Goal: Transaction & Acquisition: Subscribe to service/newsletter

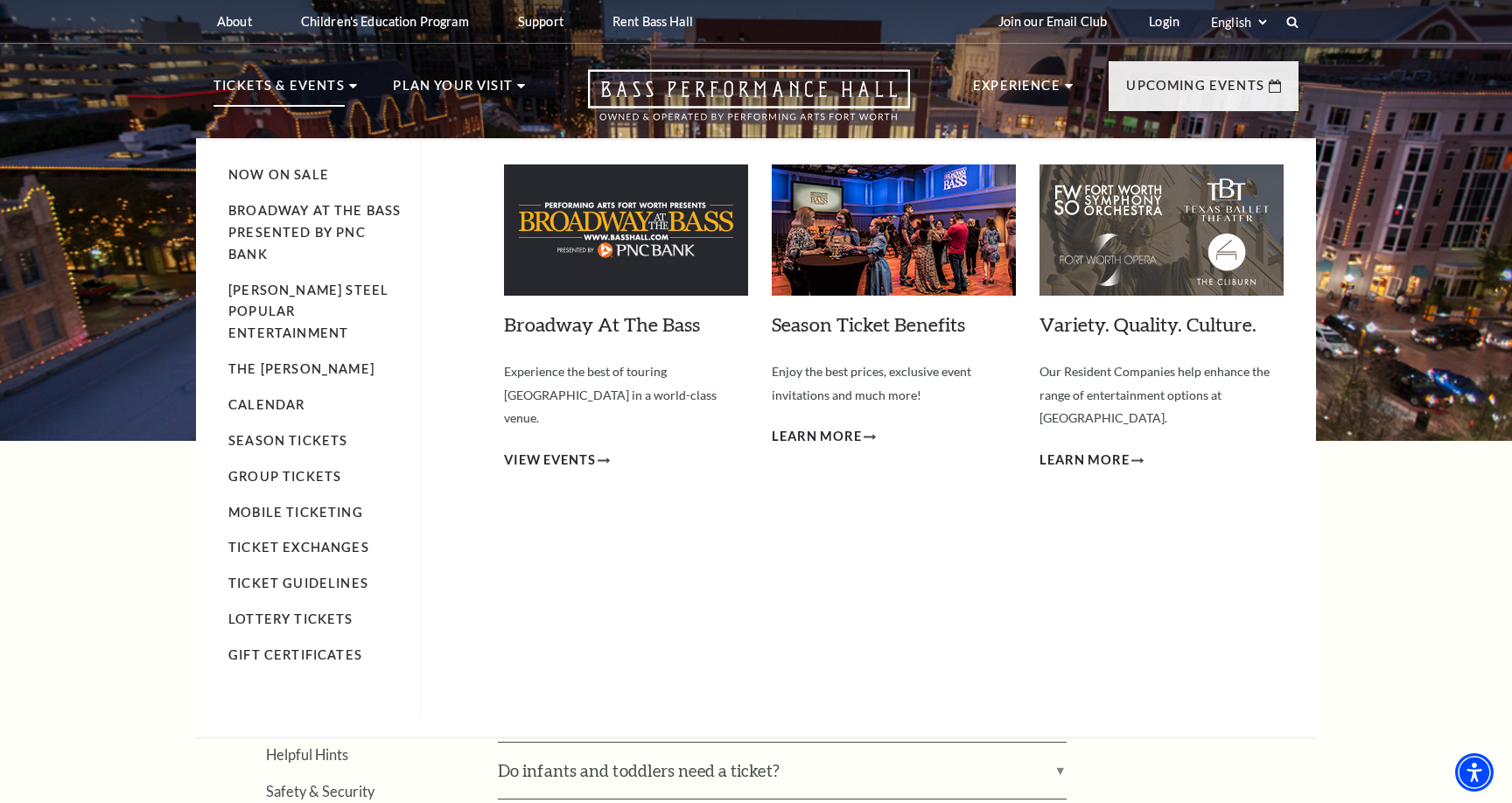
click at [276, 218] on li "Broadway At The Bass presented by PNC Bank" at bounding box center [316, 233] width 174 height 66
click at [532, 321] on link "Broadway At The Bass" at bounding box center [602, 323] width 196 height 23
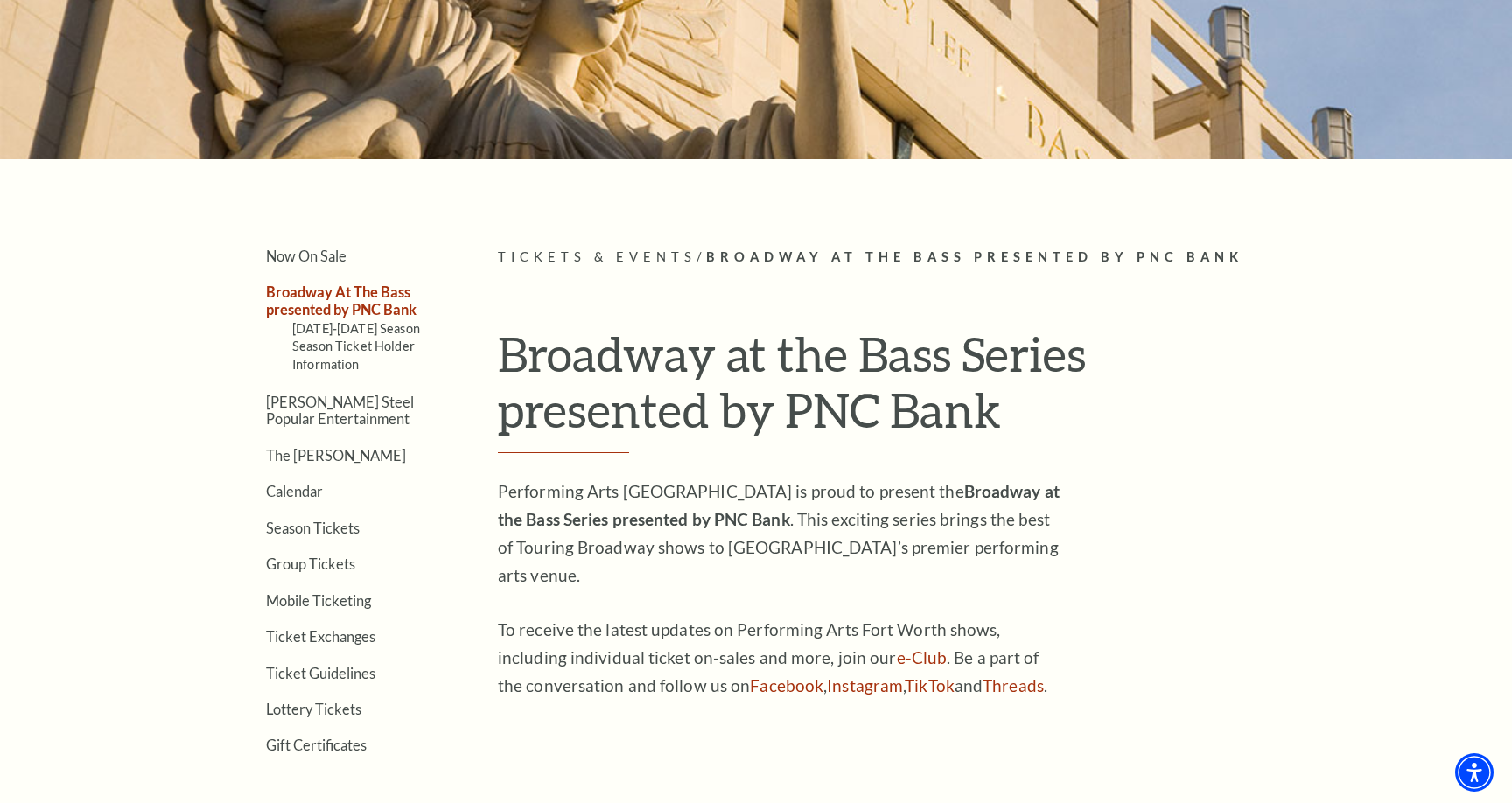
scroll to position [306, 0]
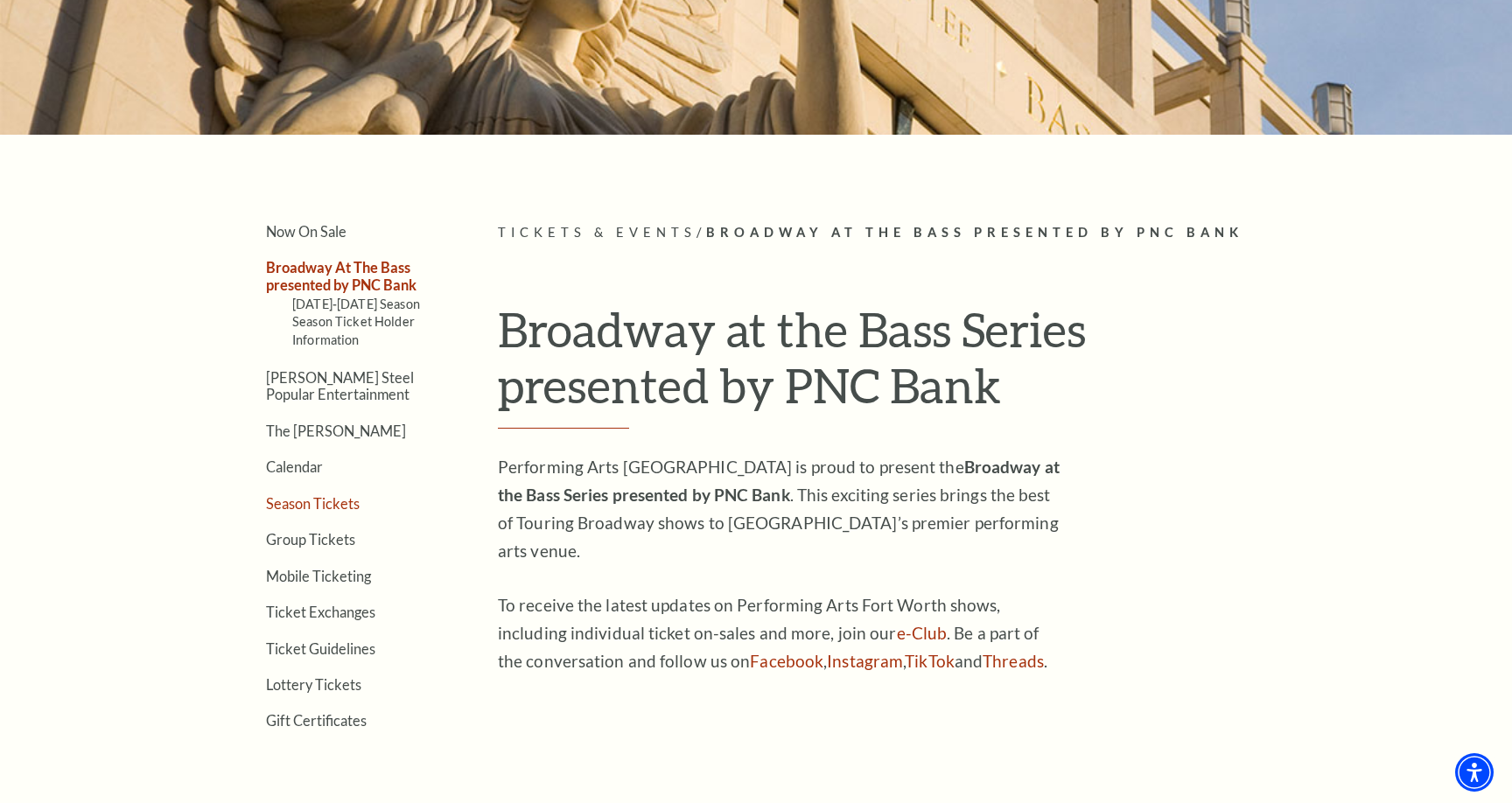
click at [337, 503] on link "Season Tickets" at bounding box center [313, 503] width 94 height 17
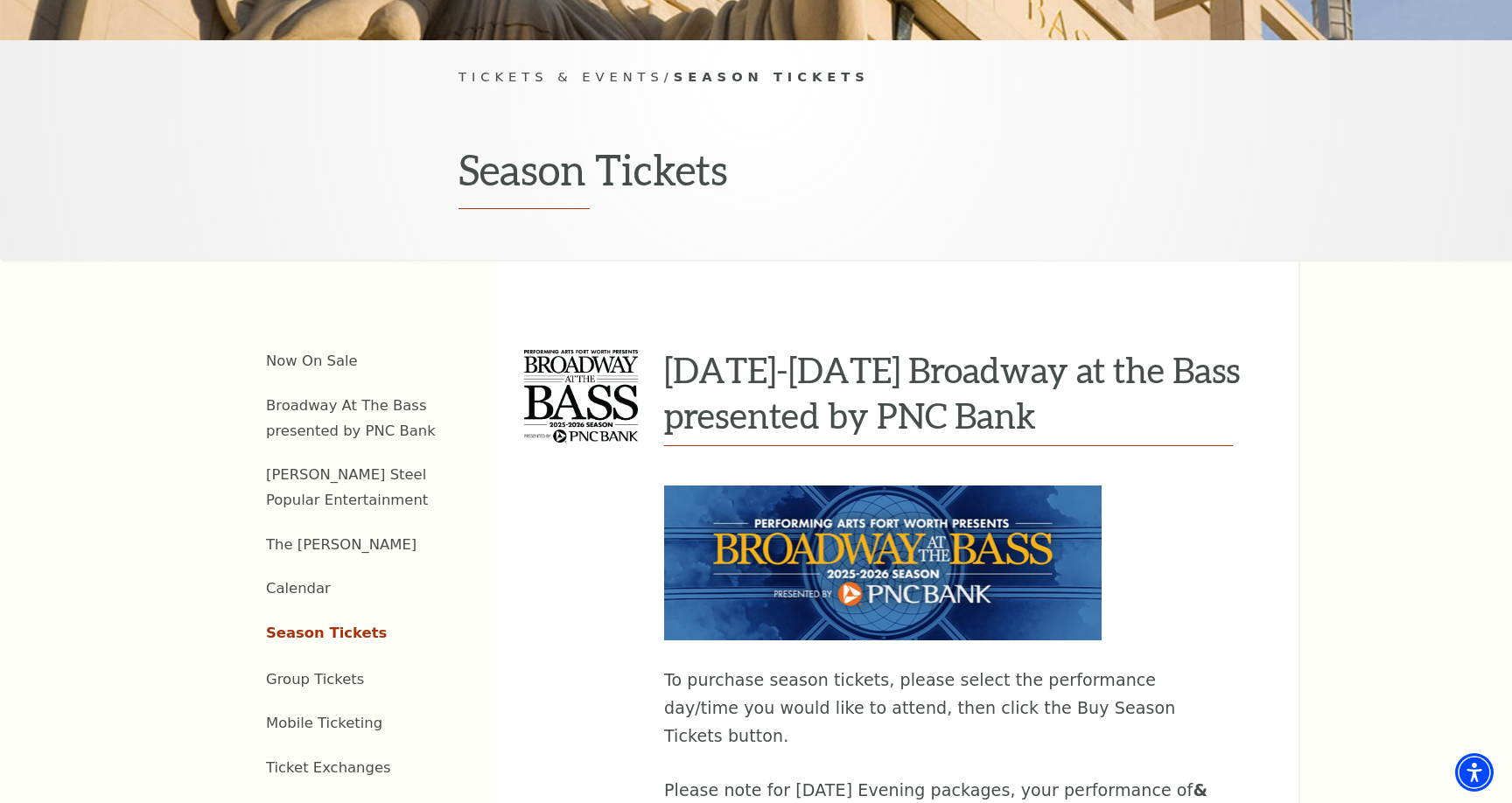
scroll to position [441, 0]
